Goal: Task Accomplishment & Management: Complete application form

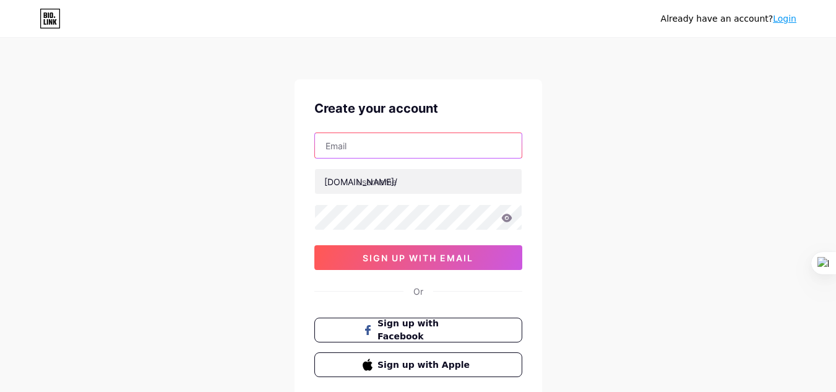
click at [431, 152] on input "text" at bounding box center [418, 145] width 207 height 25
type input "[EMAIL_ADDRESS][DOMAIN_NAME]"
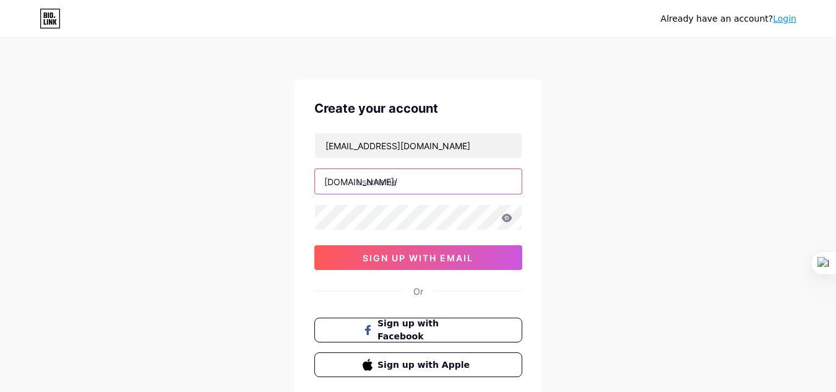
click at [415, 185] on input "text" at bounding box center [418, 181] width 207 height 25
type input "g"
type input "gtbyte"
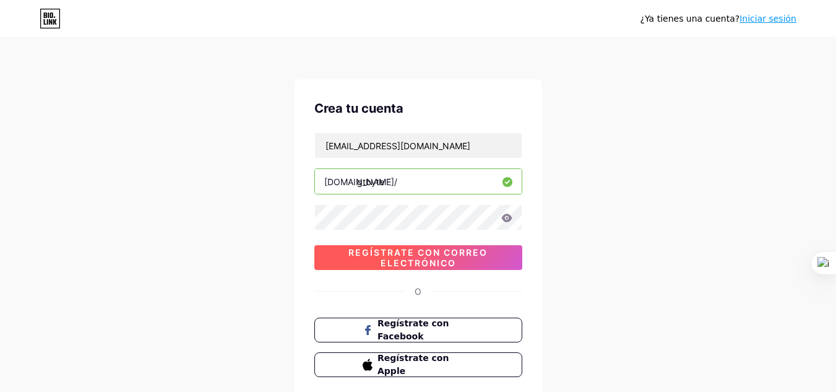
click at [485, 261] on span "Regístrate con correo electrónico" at bounding box center [418, 257] width 208 height 21
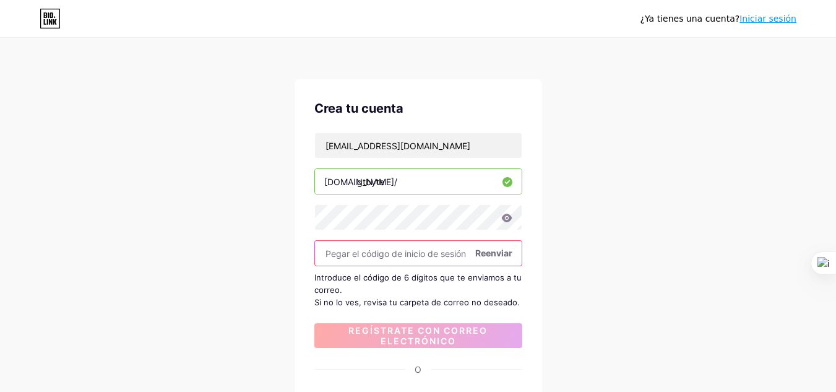
click at [437, 249] on input "text" at bounding box center [418, 253] width 207 height 25
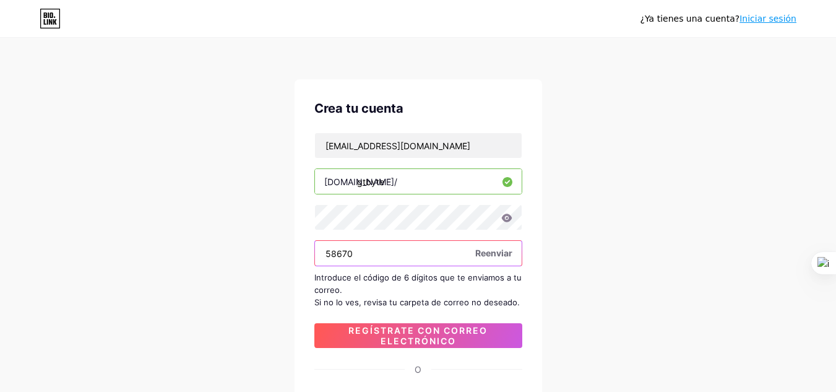
click at [331, 255] on input "58670" at bounding box center [418, 253] width 207 height 25
type input "568670"
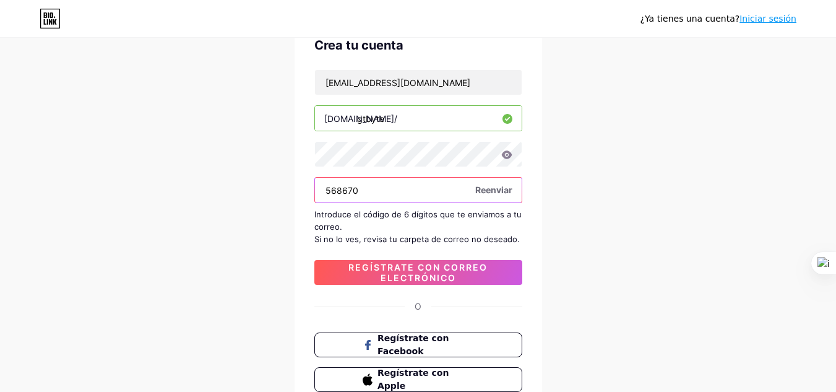
scroll to position [64, 0]
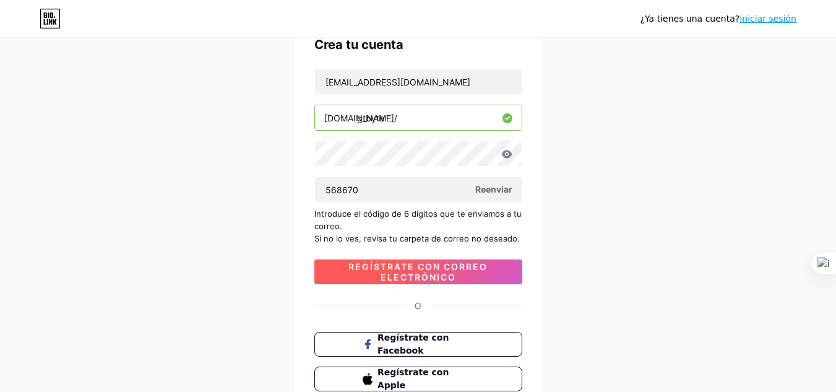
click at [461, 272] on span "Regístrate con correo electrónico" at bounding box center [418, 271] width 208 height 21
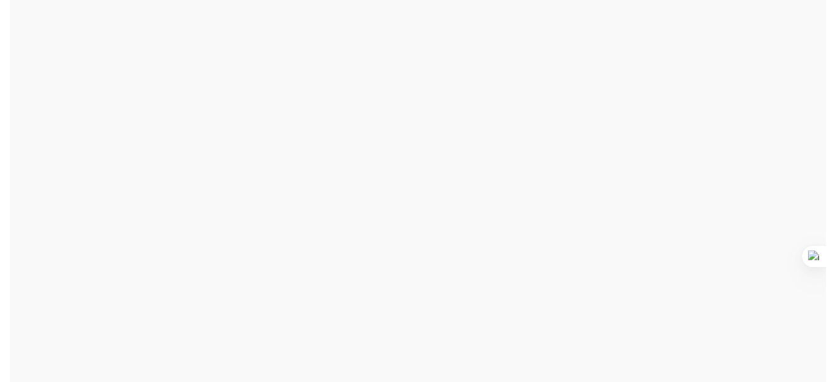
scroll to position [0, 0]
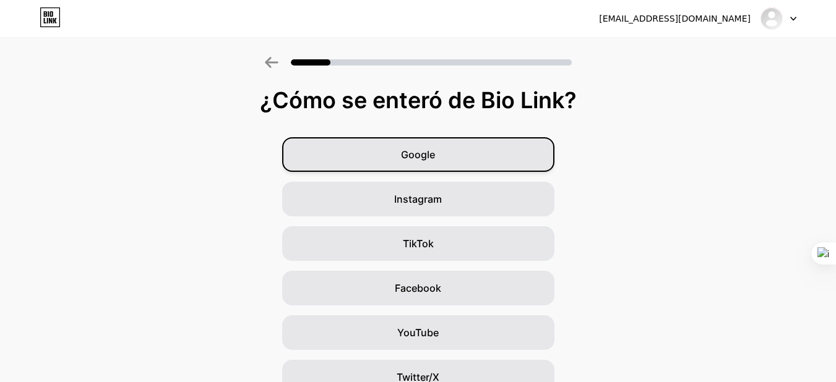
click at [450, 156] on div "Google" at bounding box center [418, 154] width 272 height 35
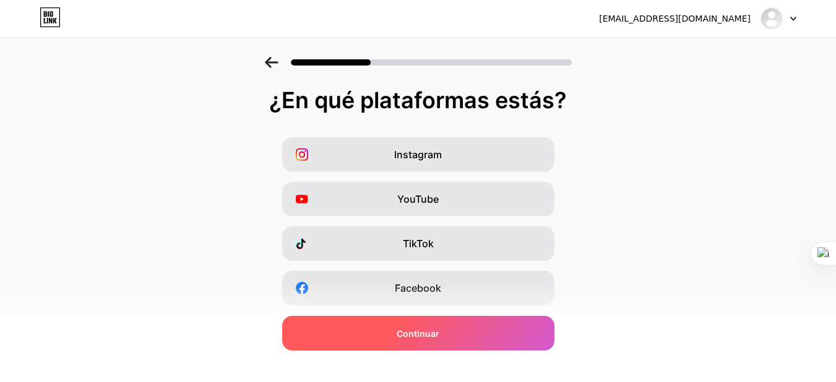
click at [453, 330] on div "Continuar" at bounding box center [418, 333] width 272 height 35
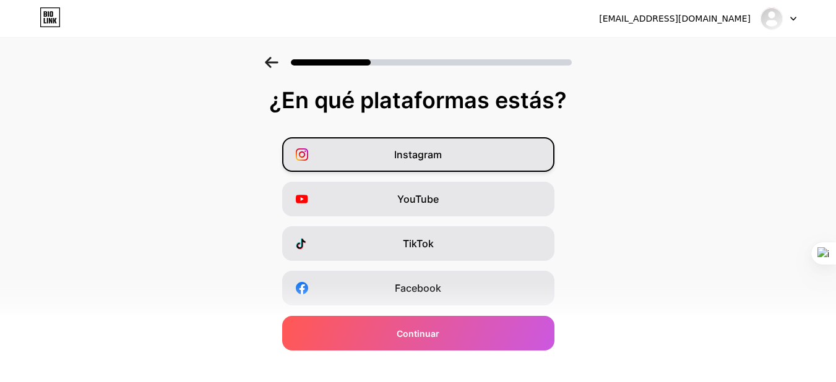
click at [437, 149] on font "Instagram" at bounding box center [418, 154] width 48 height 12
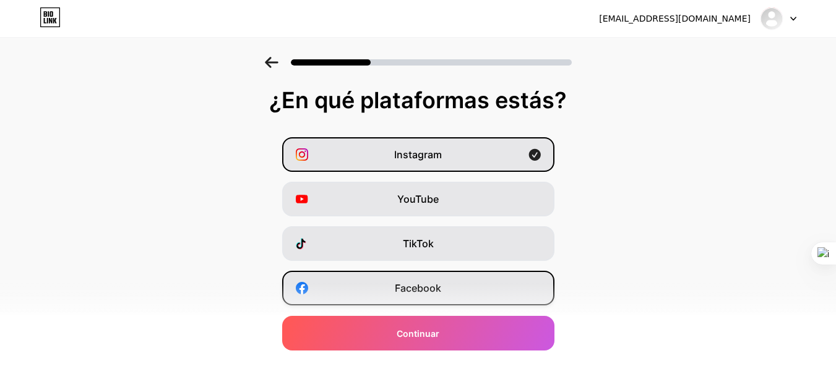
click at [427, 280] on div "Facebook" at bounding box center [418, 288] width 272 height 35
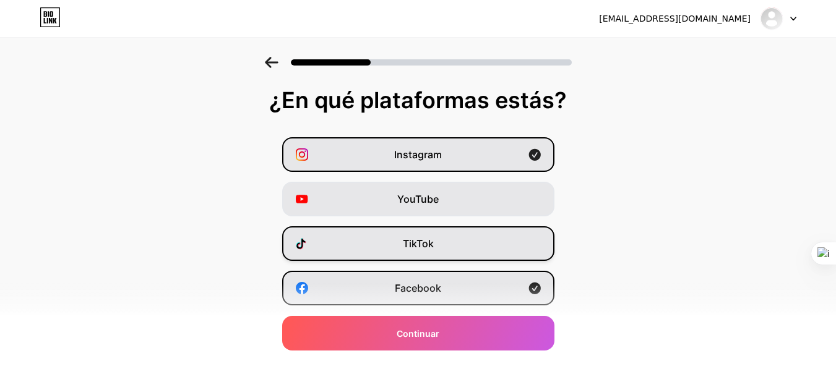
click at [456, 238] on div "TikTok" at bounding box center [418, 243] width 272 height 35
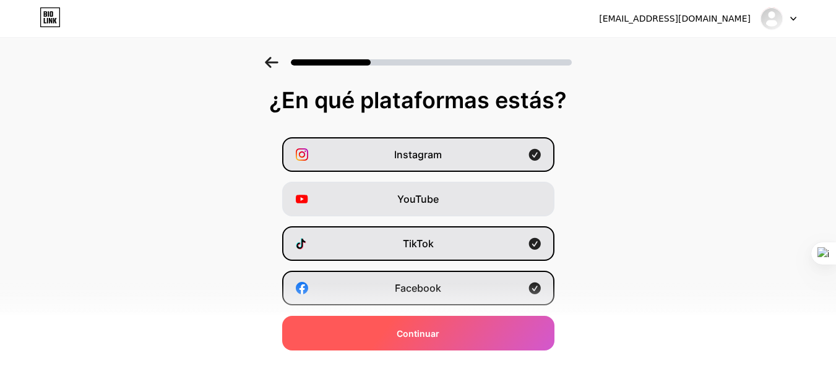
click at [477, 325] on div "Continuar" at bounding box center [418, 333] width 272 height 35
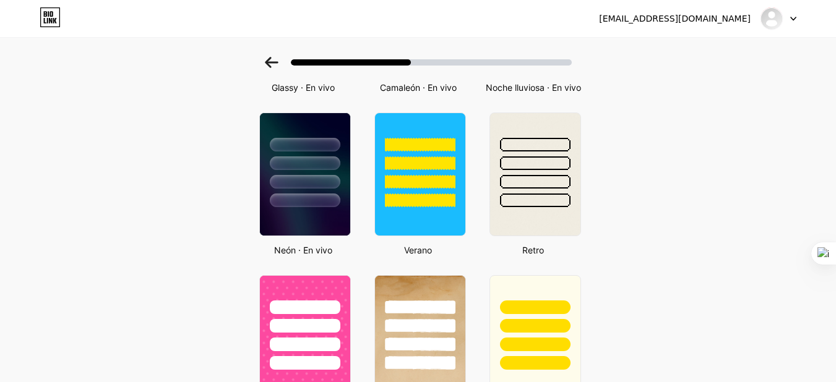
scroll to position [490, 0]
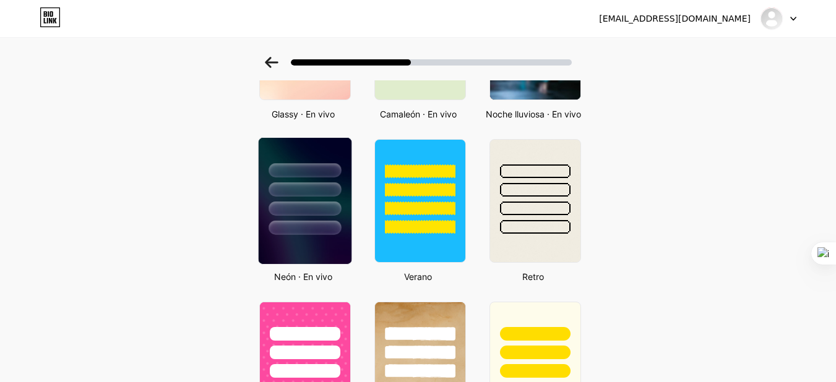
click at [320, 235] on div at bounding box center [304, 228] width 72 height 14
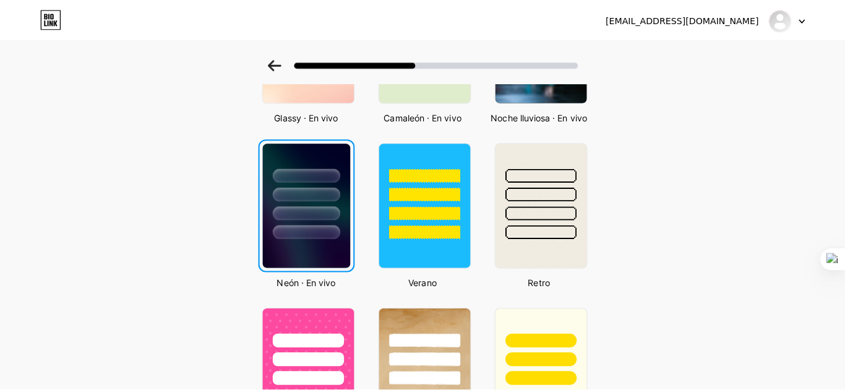
scroll to position [0, 0]
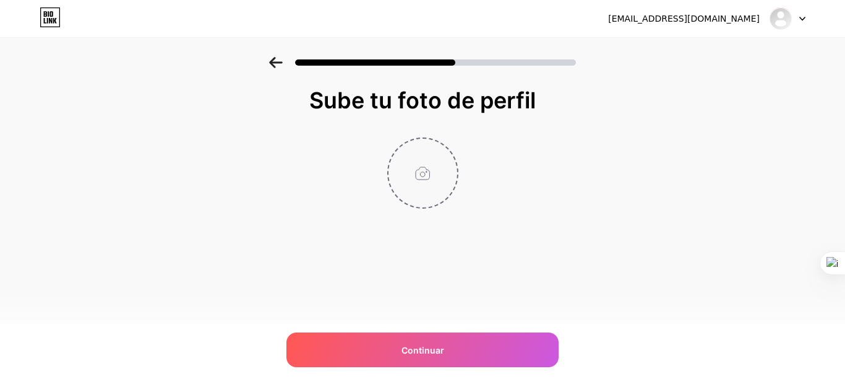
click at [421, 174] on input "file" at bounding box center [422, 173] width 69 height 69
type input "C:\fakepath\Gemini_Generated_Image_7pyk7n7pyk7n7pyk.png"
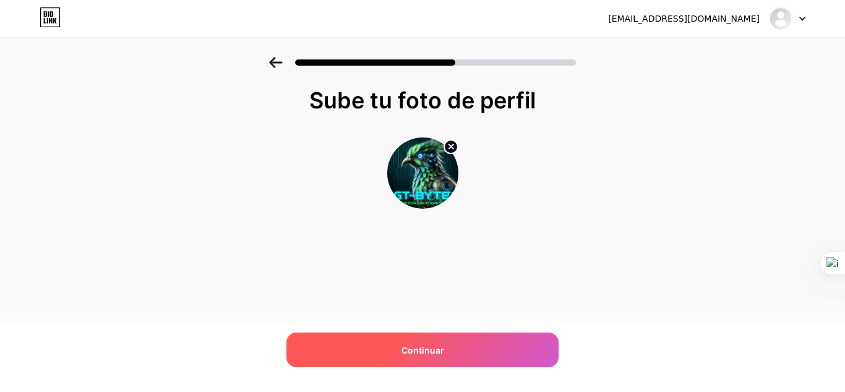
click at [436, 334] on div "Continuar" at bounding box center [422, 349] width 272 height 35
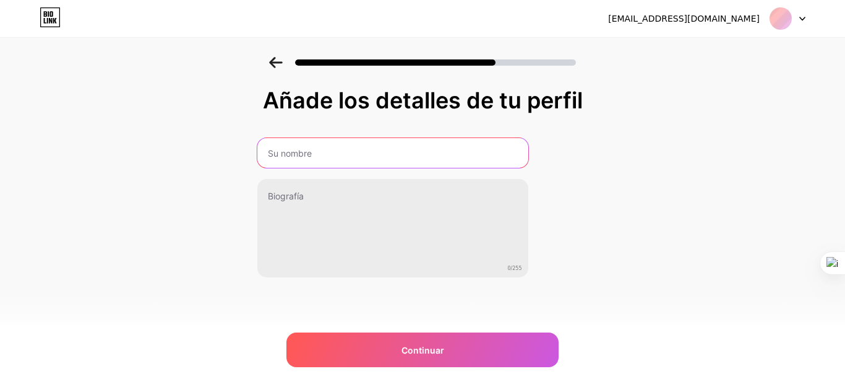
click at [432, 156] on input "text" at bounding box center [392, 153] width 271 height 30
click at [280, 155] on input "GTByte" at bounding box center [391, 153] width 273 height 30
type input "Gt-Byte"
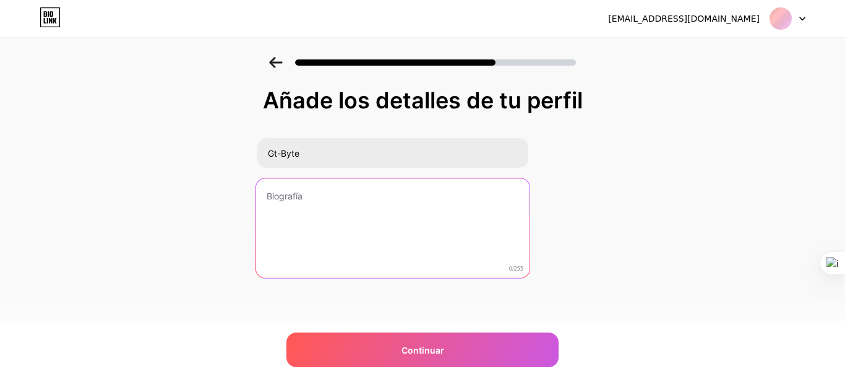
click at [307, 213] on textarea at bounding box center [391, 228] width 273 height 101
click at [397, 210] on textarea at bounding box center [391, 228] width 273 height 101
paste textarea "¡Bienvenido/a a GT-Byte! 🚀 Somos tu puente entre la tecnología y el corazón de …"
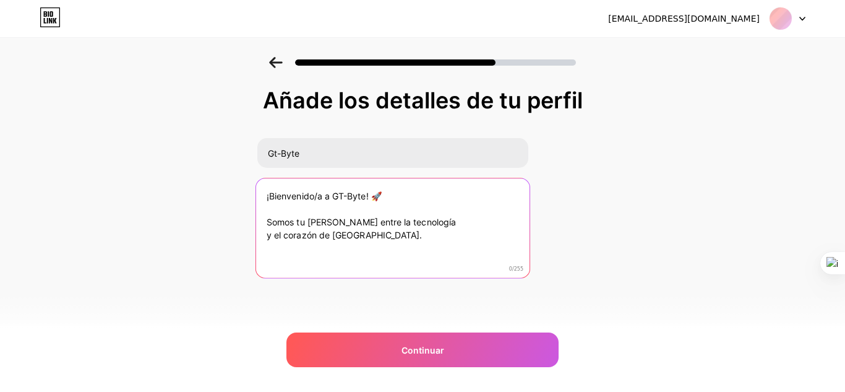
paste textarea "💻 **Para el usuario chapín:** • Noticias tech relevantes • Reviews locales y ho…"
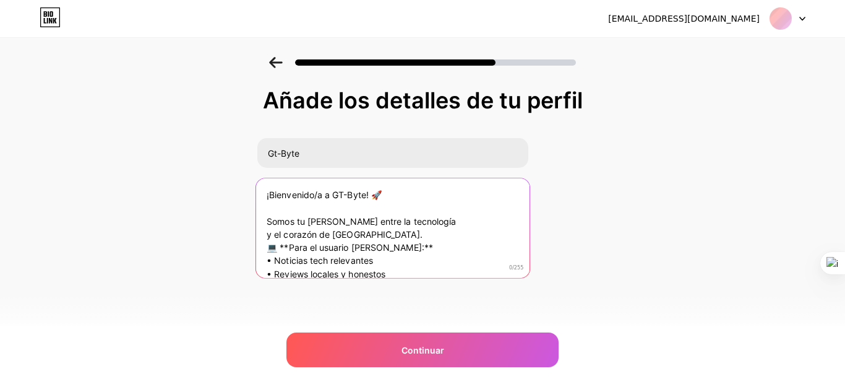
click at [281, 211] on textarea "¡Bienvenido/a a GT-Byte! 🚀 Somos tu puente entre la tecnología y el corazón de …" at bounding box center [391, 228] width 273 height 101
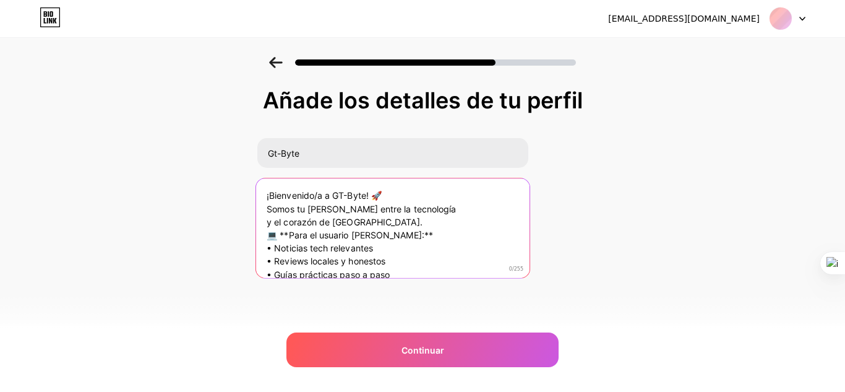
click at [385, 220] on textarea "¡Bienvenido/a a GT-Byte! 🚀 Somos tu puente entre la tecnología y el corazón de …" at bounding box center [391, 228] width 273 height 101
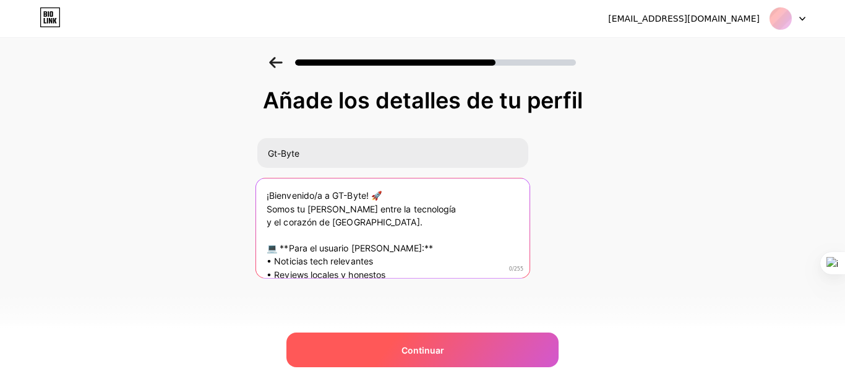
type textarea "¡Bienvenido/a a GT-Byte! 🚀 Somos tu puente entre la tecnología y el corazón de …"
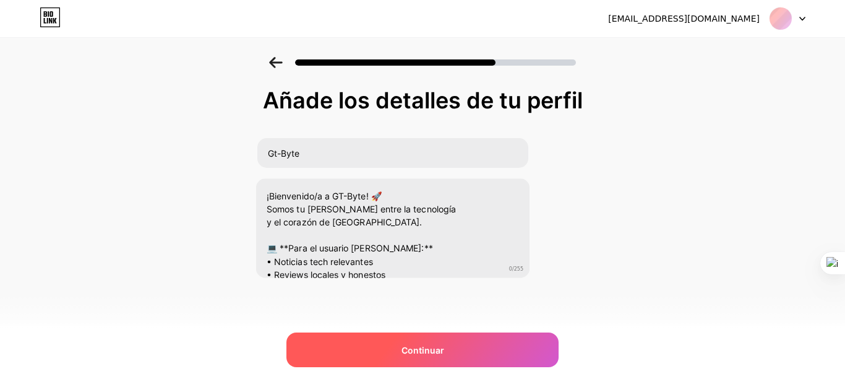
click at [450, 343] on div "Continuar" at bounding box center [422, 349] width 272 height 35
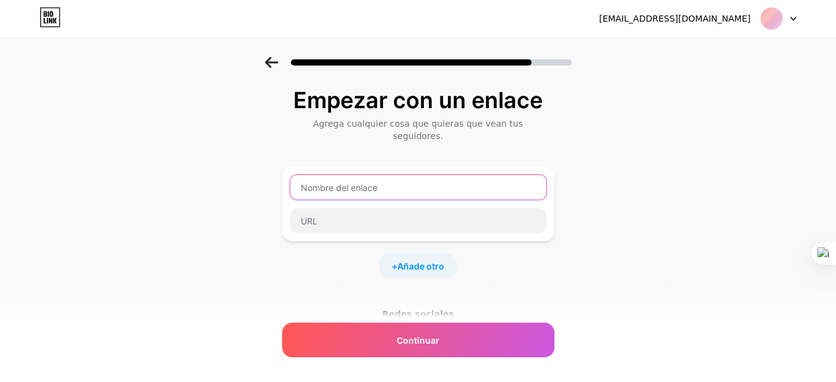
click at [418, 175] on input "text" at bounding box center [418, 187] width 256 height 25
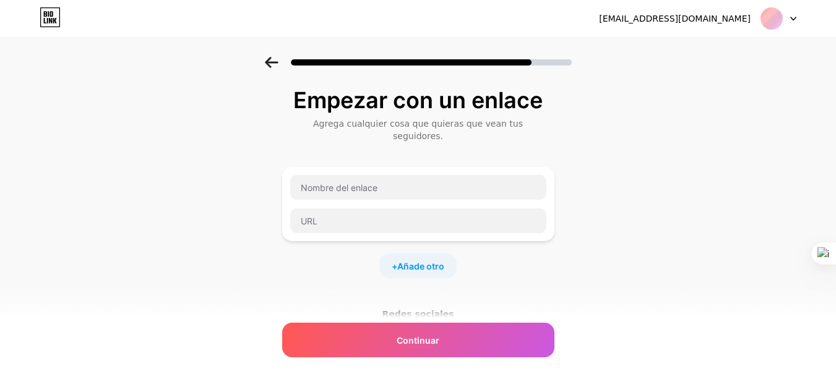
click at [436, 309] on font "Redes sociales" at bounding box center [418, 314] width 72 height 10
click at [424, 309] on font "Redes sociales" at bounding box center [418, 314] width 72 height 10
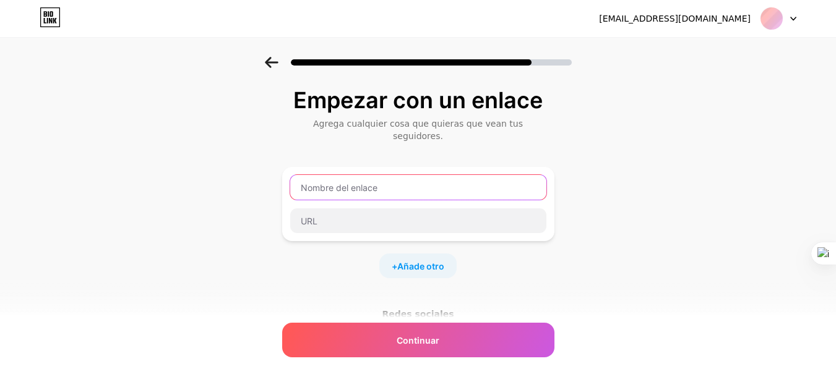
click at [427, 180] on input "text" at bounding box center [418, 187] width 256 height 25
type input "FACEBOOK"
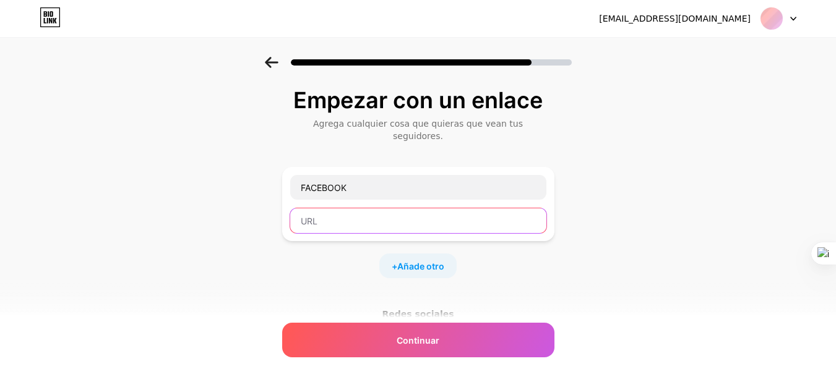
click at [464, 208] on input "text" at bounding box center [418, 220] width 256 height 25
paste input "https://www.facebook.com/share/1BMpJzJdSe/"
type input "https://www.facebook.com/share/1BMpJzJdSe/"
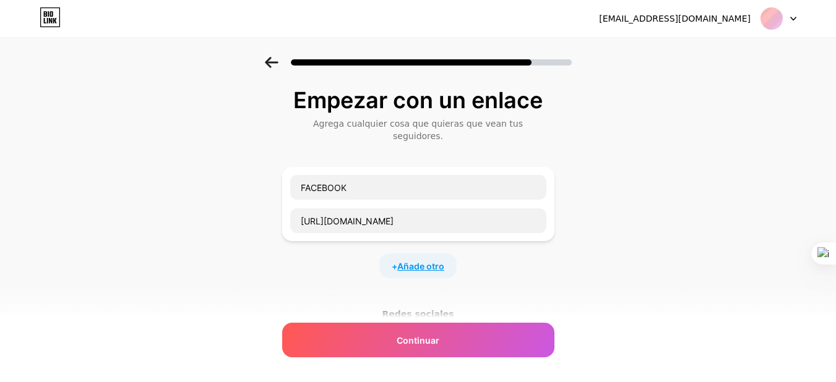
click at [444, 261] on font "Añade otro" at bounding box center [420, 266] width 47 height 11
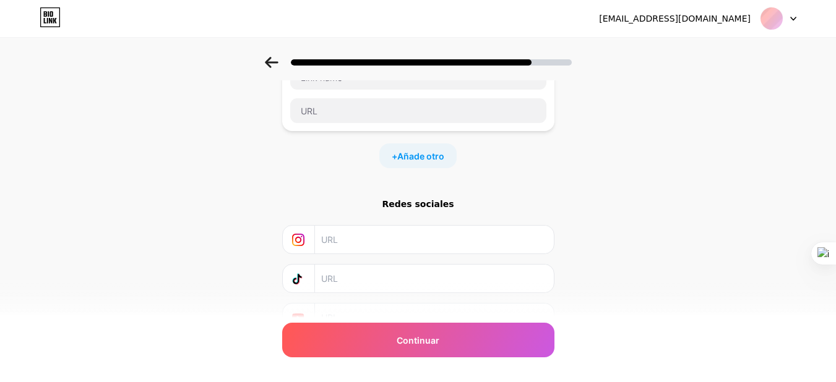
scroll to position [196, 0]
click at [429, 200] on font "Redes sociales" at bounding box center [418, 205] width 72 height 10
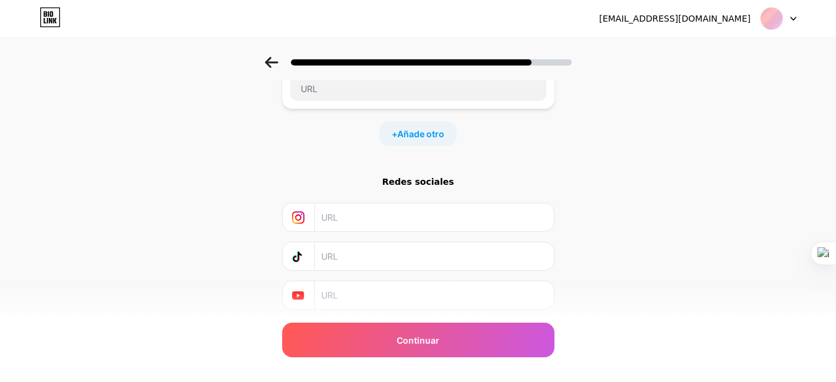
scroll to position [221, 0]
click at [409, 202] on input "text" at bounding box center [433, 216] width 225 height 28
paste input "https://www.instagram.com/gt_byte?igsh=MXFnaXJuOTF3Y2QzeQ=="
type input "https://www.instagram.com/gt_byte?igsh=MXFnaXJuOTF3Y2QzeQ=="
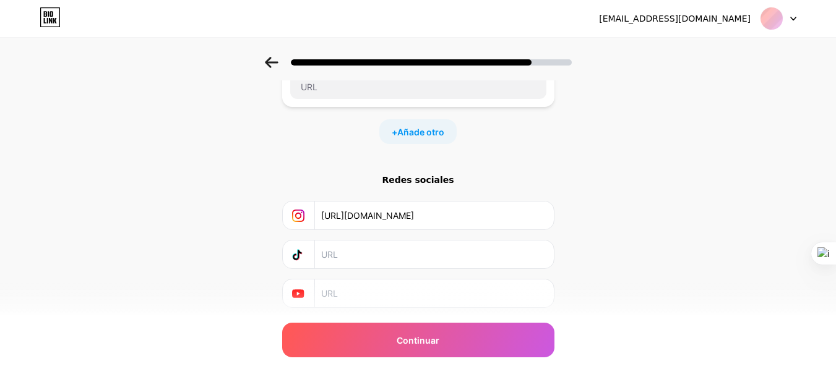
scroll to position [0, 0]
click at [481, 241] on input "text" at bounding box center [433, 255] width 225 height 28
paste input "https://www.tiktok.com/@gt.byte?_t=ZM-90LOtq1OHsZ&_r=1"
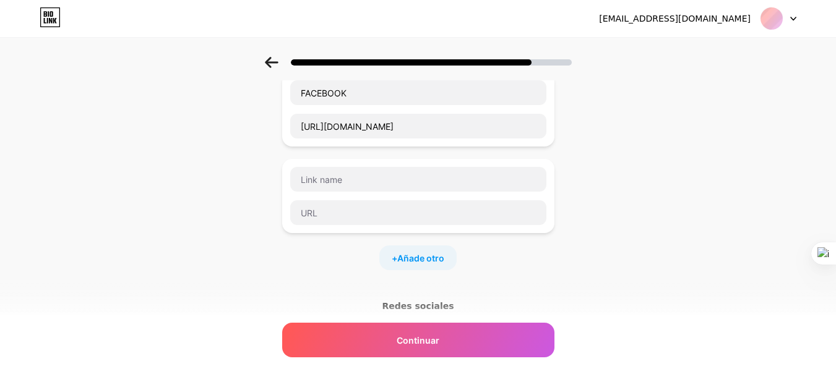
scroll to position [92, 0]
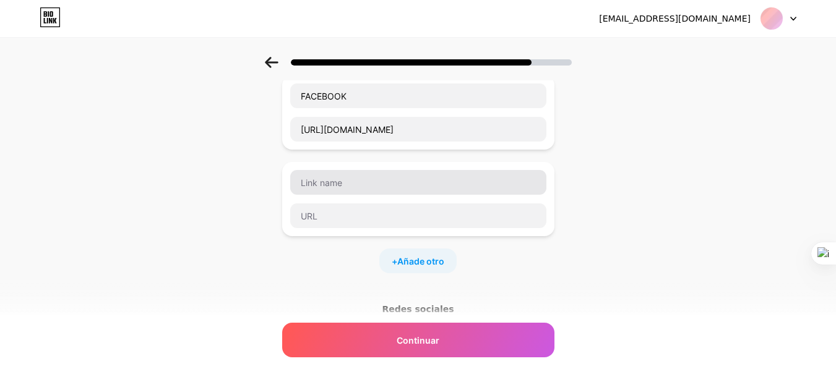
type input "https://www.tiktok.com/@gt.byte?_t=ZM-90LOtq1OHsZ&_r=1"
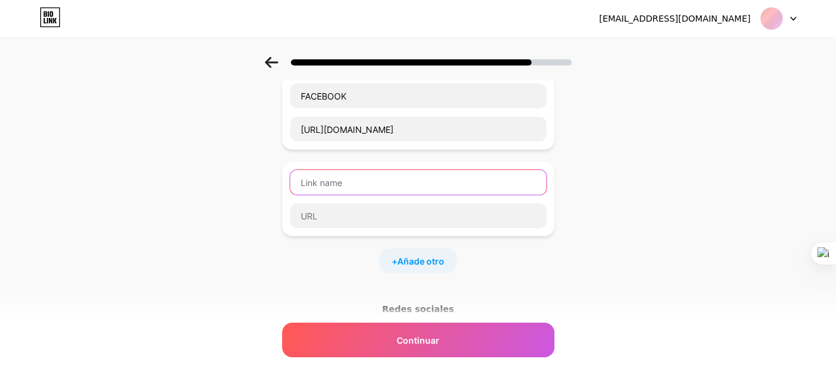
scroll to position [0, 0]
click at [446, 174] on input "text" at bounding box center [418, 182] width 256 height 25
type input "X"
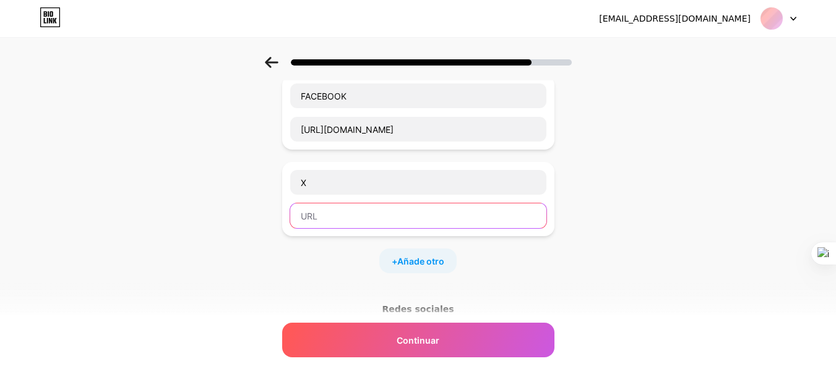
click at [427, 210] on input "text" at bounding box center [418, 216] width 256 height 25
paste input "https://x.com/gt_byte?t=TX6MYp4xH39NzOKhCcYxog&s=09"
type input "https://x.com/gt_byte?t=TX6MYp4xH39NzOKhCcYxog&s=09"
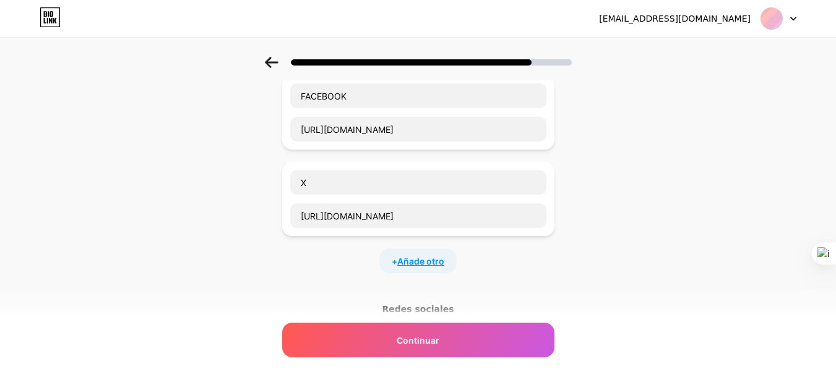
click at [437, 256] on font "Añade otro" at bounding box center [420, 261] width 47 height 11
click at [432, 257] on input "text" at bounding box center [418, 269] width 256 height 25
type input "THEADS"
click at [382, 299] on input "text" at bounding box center [418, 302] width 256 height 25
paste input "https://www.threads.com/@gt_byte"
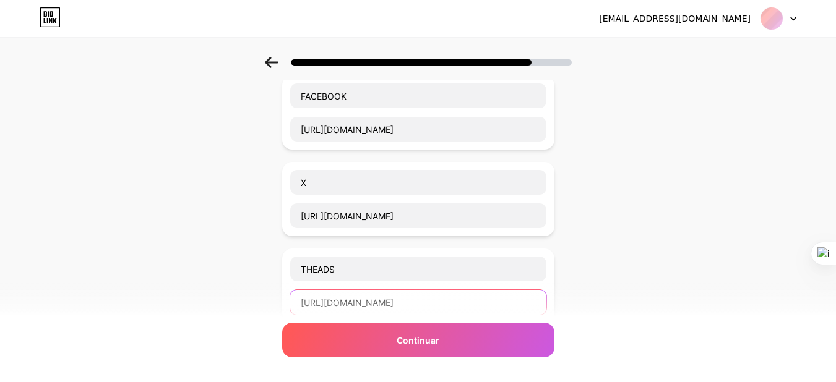
type input "https://www.threads.com/@gt_byte"
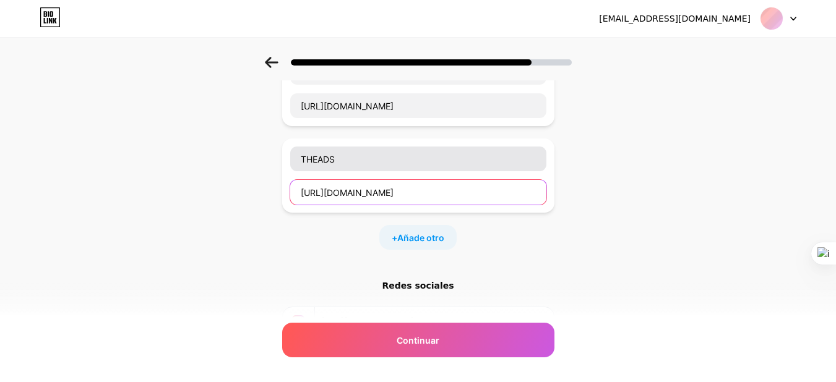
scroll to position [202, 0]
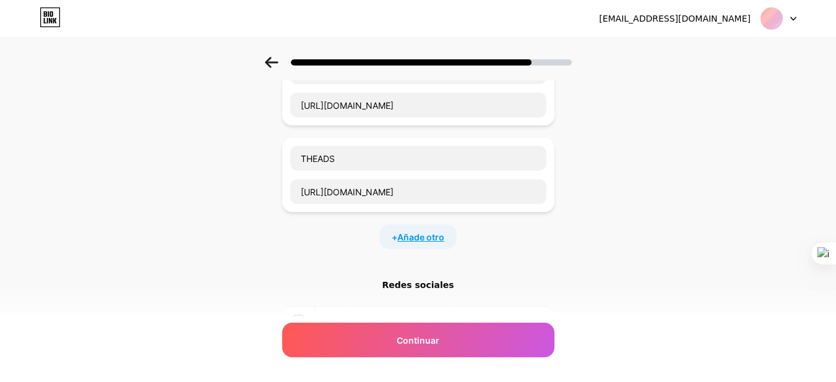
click at [444, 232] on font "Añade otro" at bounding box center [420, 237] width 47 height 11
click at [458, 233] on input "text" at bounding box center [418, 245] width 256 height 25
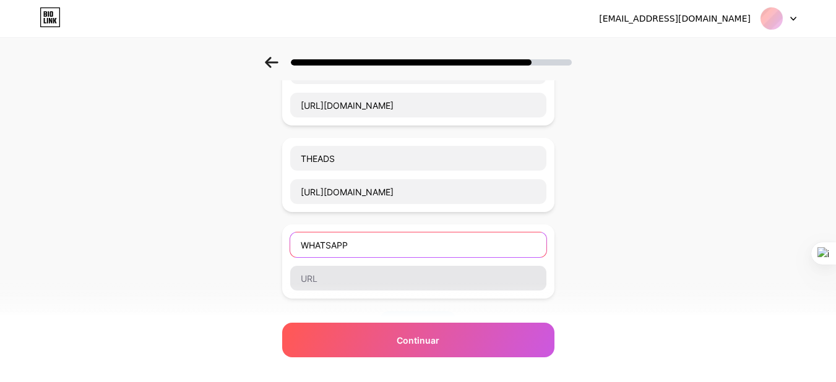
type input "WHATSAPP"
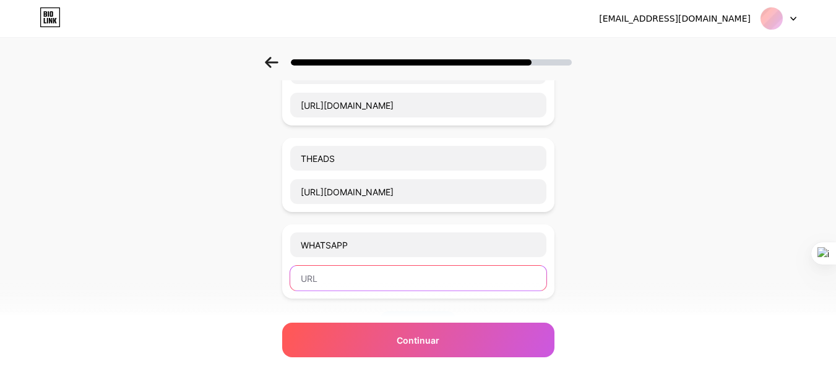
click at [380, 266] on input "text" at bounding box center [418, 278] width 256 height 25
paste input "https://wa.me/50243715343"
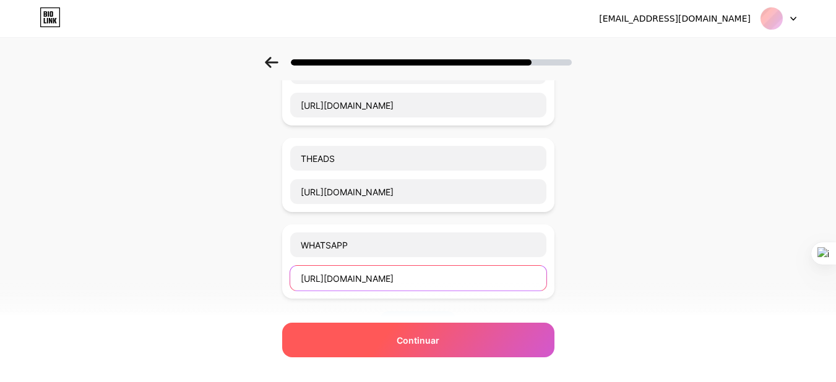
type input "https://wa.me/50243715343"
click at [405, 340] on font "Continuar" at bounding box center [417, 340] width 43 height 11
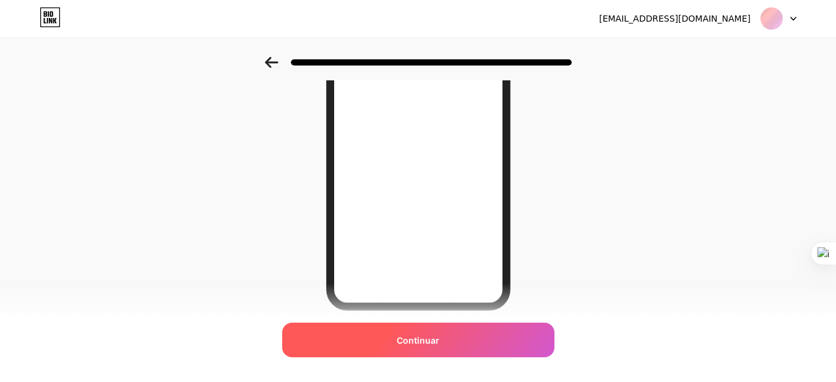
scroll to position [239, 0]
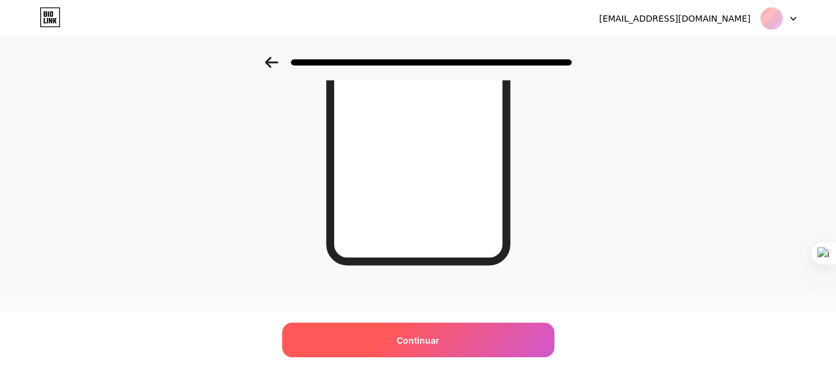
click at [451, 349] on div "Continuar" at bounding box center [418, 340] width 272 height 35
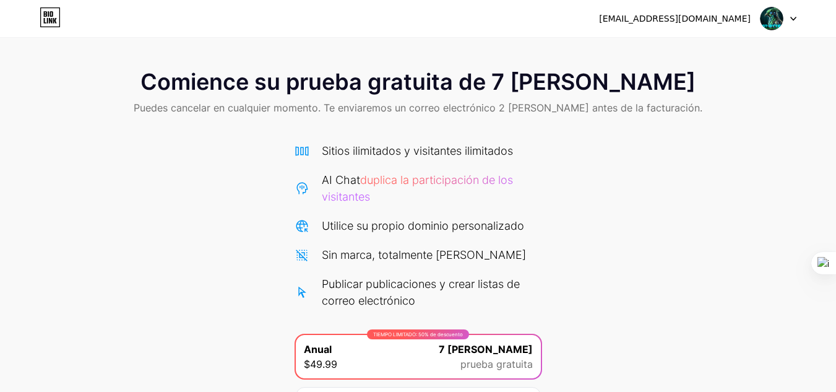
scroll to position [140, 0]
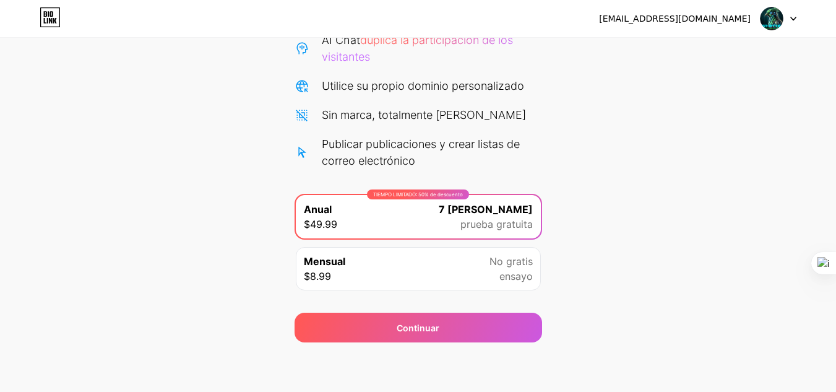
click at [797, 19] on div "gtbyte31@gmail.com Cerrar sesión" at bounding box center [418, 18] width 836 height 22
click at [787, 20] on div at bounding box center [778, 18] width 36 height 22
